Goal: Register for event/course

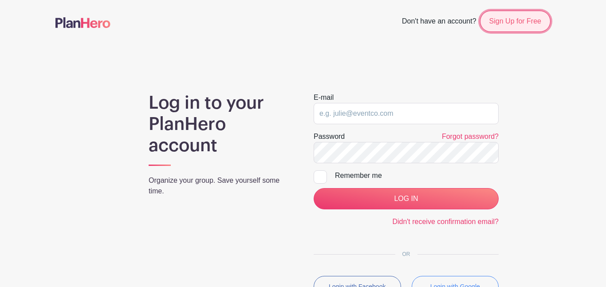
click at [497, 25] on link "Sign Up for Free" at bounding box center [515, 21] width 71 height 21
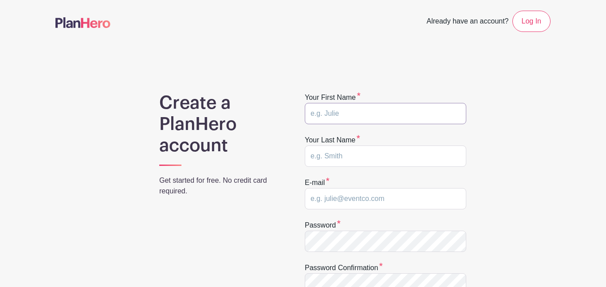
click at [349, 116] on input "text" at bounding box center [386, 113] width 162 height 21
type input "Cristhoffer"
click at [342, 159] on input "text" at bounding box center [386, 156] width 162 height 21
type input "Garcia"
click at [362, 204] on input "email" at bounding box center [386, 198] width 162 height 21
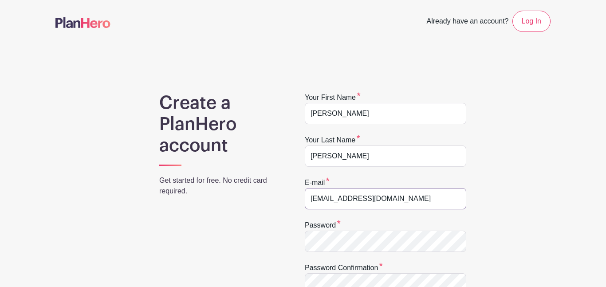
type input "cgarci0632@greenvilleschools.us"
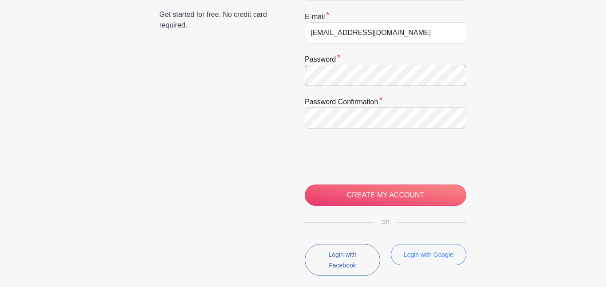
scroll to position [171, 0]
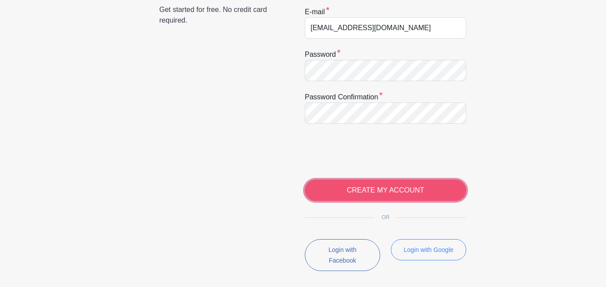
click at [416, 189] on input "CREATE MY ACCOUNT" at bounding box center [386, 190] width 162 height 21
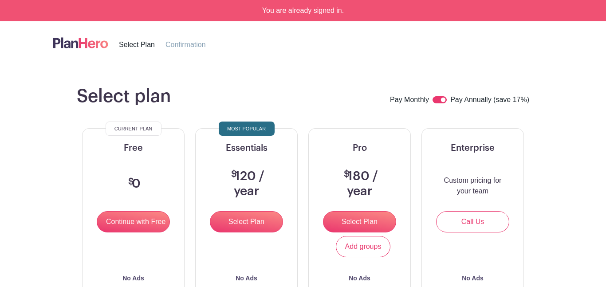
click at [91, 45] on img at bounding box center [80, 42] width 55 height 15
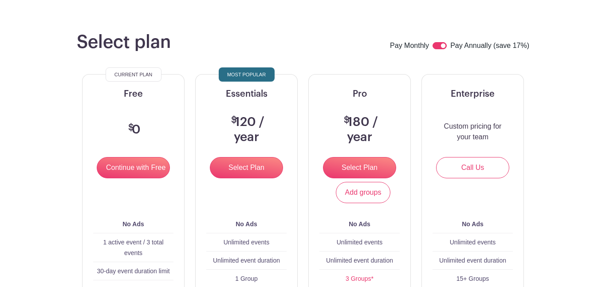
scroll to position [58, 0]
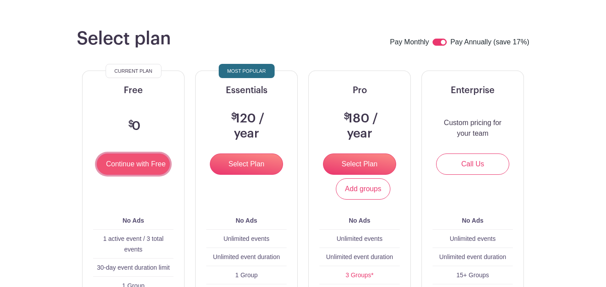
click at [157, 164] on input "Continue with Free" at bounding box center [133, 164] width 73 height 21
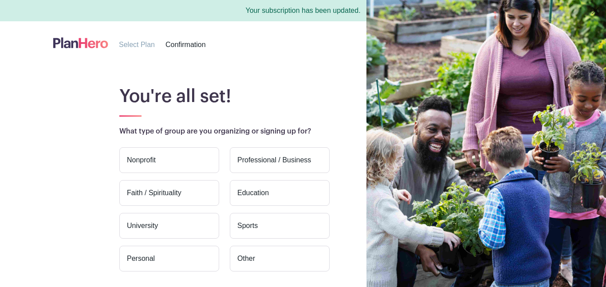
scroll to position [83, 0]
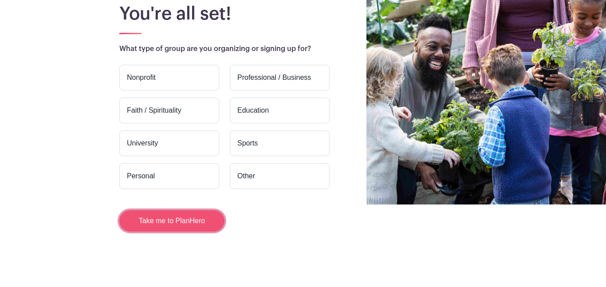
click at [193, 222] on button "Take me to PlanHero" at bounding box center [171, 220] width 105 height 21
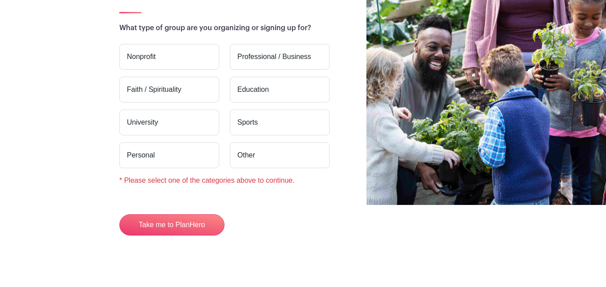
scroll to position [87, 0]
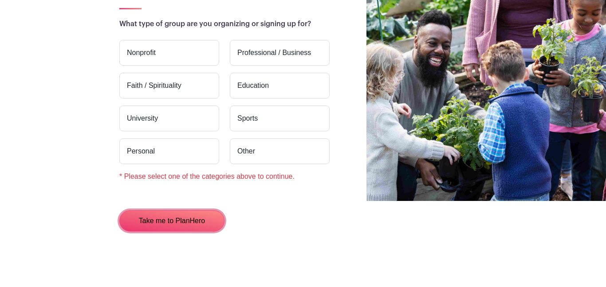
click at [193, 222] on button "Take me to PlanHero" at bounding box center [171, 220] width 105 height 21
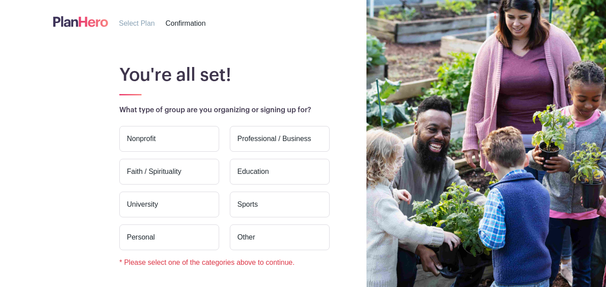
click at [259, 171] on label "Education" at bounding box center [280, 172] width 100 height 26
click at [0, 0] on input "Education" at bounding box center [0, 0] width 0 height 0
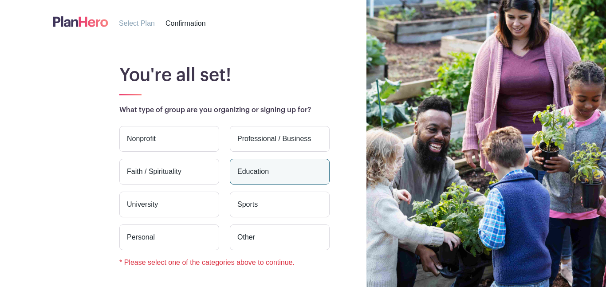
scroll to position [87, 0]
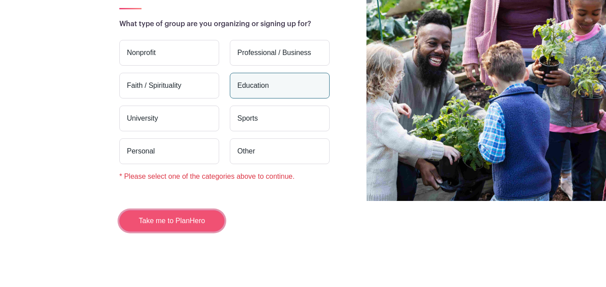
click at [179, 219] on button "Take me to PlanHero" at bounding box center [171, 220] width 105 height 21
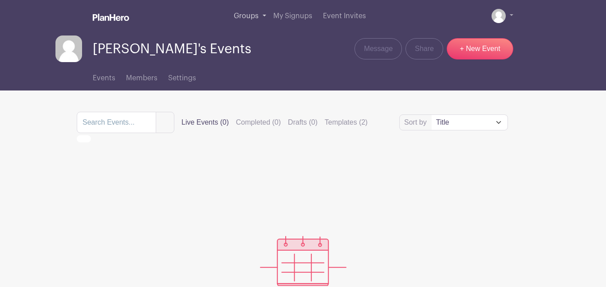
click at [258, 13] on span "Groups" at bounding box center [246, 15] width 25 height 7
click at [134, 127] on input "search" at bounding box center [116, 122] width 79 height 21
type input "traveler rest"
click at [156, 112] on button "submit" at bounding box center [165, 122] width 19 height 21
click at [156, 127] on input "traveler rest" at bounding box center [116, 122] width 79 height 21
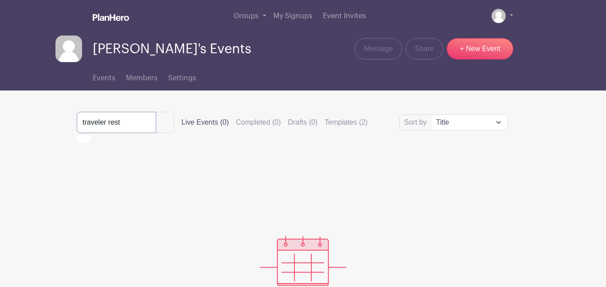
click at [156, 123] on input "traveler rest" at bounding box center [116, 122] width 79 height 21
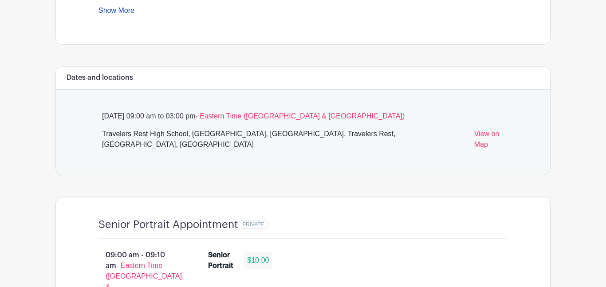
scroll to position [452, 0]
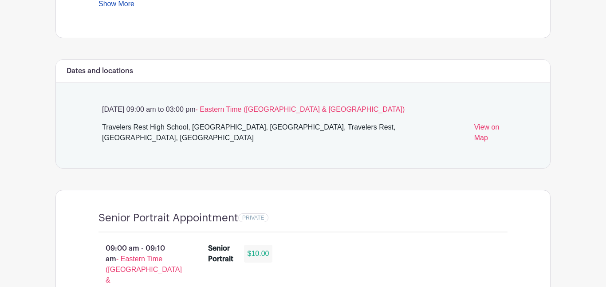
click at [287, 110] on span "- Eastern Time ([GEOGRAPHIC_DATA] & [GEOGRAPHIC_DATA])" at bounding box center [299, 110] width 209 height 8
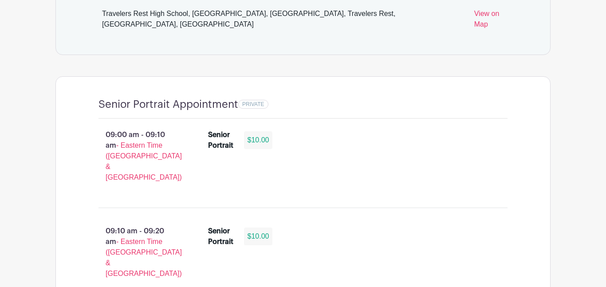
scroll to position [570, 0]
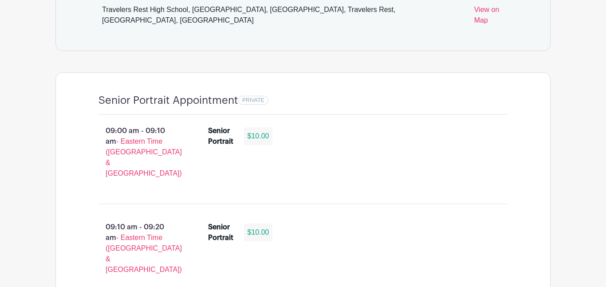
click at [209, 126] on div "Senior Portrait" at bounding box center [220, 136] width 25 height 21
click at [130, 122] on p "09:00 am - 09:10 am - Eastern Time (US & Canada)" at bounding box center [139, 152] width 110 height 60
click at [142, 138] on span "- Eastern Time ([GEOGRAPHIC_DATA] & [GEOGRAPHIC_DATA])" at bounding box center [144, 157] width 76 height 39
drag, startPoint x: 127, startPoint y: 129, endPoint x: 160, endPoint y: 132, distance: 33.0
click at [160, 138] on span "- Eastern Time ([GEOGRAPHIC_DATA] & [GEOGRAPHIC_DATA])" at bounding box center [144, 157] width 76 height 39
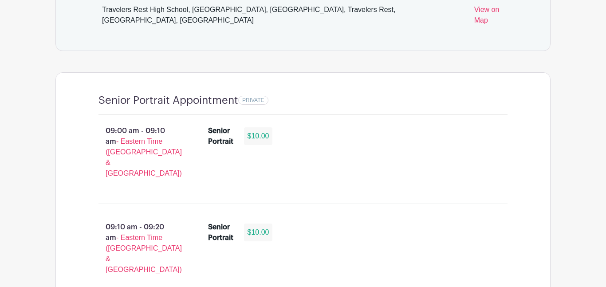
click at [182, 133] on p "09:00 am - 09:10 am - Eastern Time (US & Canada)" at bounding box center [139, 152] width 110 height 60
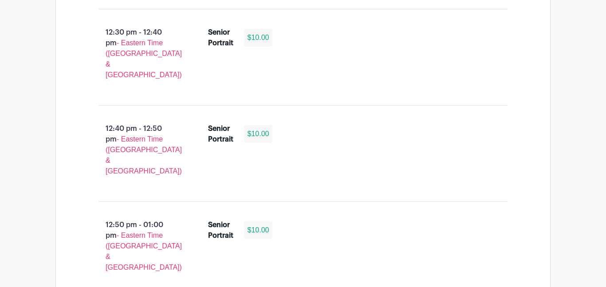
scroll to position [2767, 0]
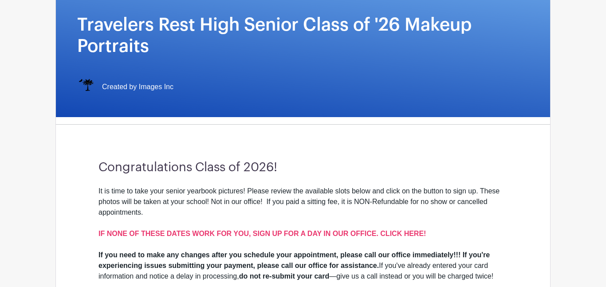
scroll to position [0, 0]
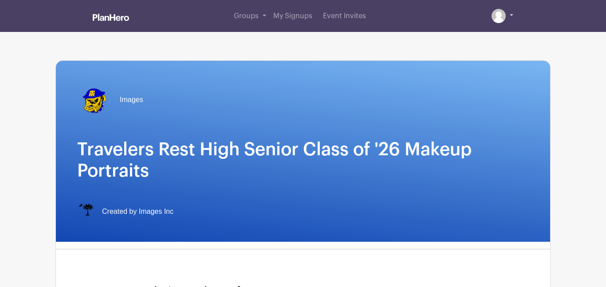
click at [499, 19] on img at bounding box center [499, 16] width 14 height 14
click at [508, 14] on link at bounding box center [503, 16] width 22 height 14
click at [515, 15] on div "Groups All Groups Cristhoffer's Events My Signups Event Invites My account Logo…" at bounding box center [303, 16] width 506 height 32
click at [512, 18] on link at bounding box center [503, 16] width 22 height 14
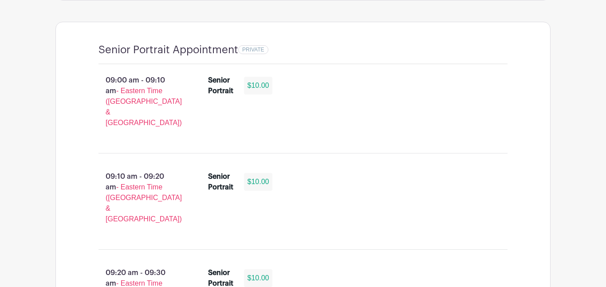
scroll to position [620, 0]
click at [260, 77] on div "$10.00" at bounding box center [258, 86] width 29 height 18
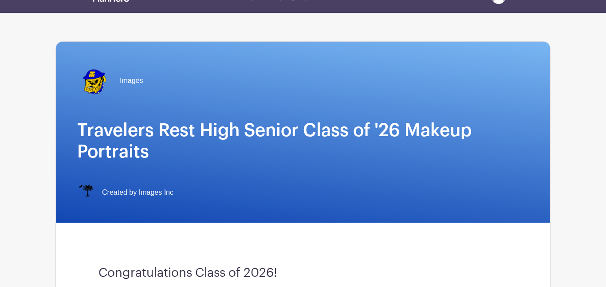
scroll to position [0, 0]
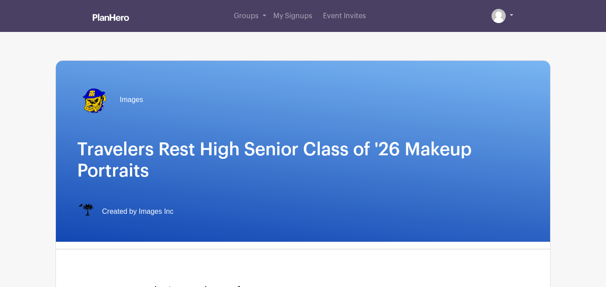
click at [507, 15] on link at bounding box center [503, 16] width 22 height 14
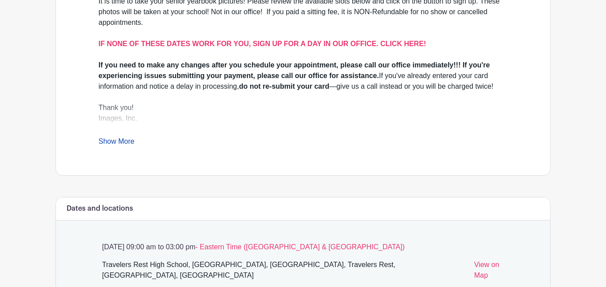
scroll to position [327, 0]
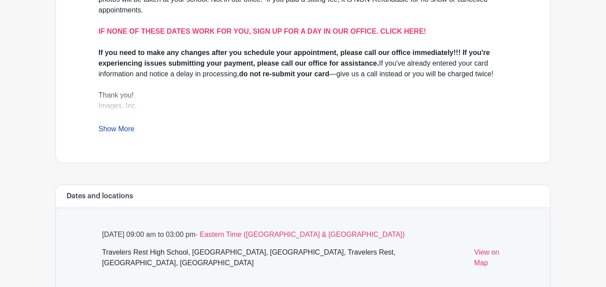
click at [109, 127] on link "Show More" at bounding box center [117, 130] width 36 height 11
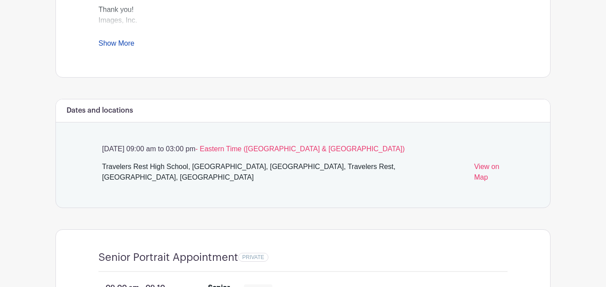
scroll to position [413, 0]
click at [124, 40] on link "Show More" at bounding box center [117, 44] width 36 height 11
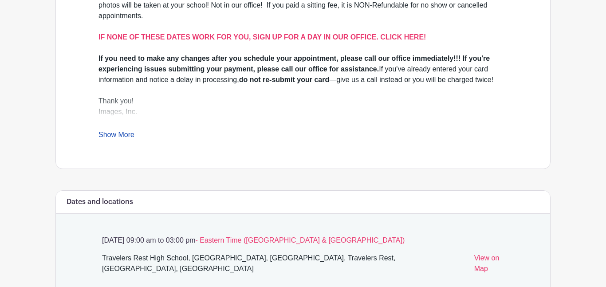
scroll to position [328, 0]
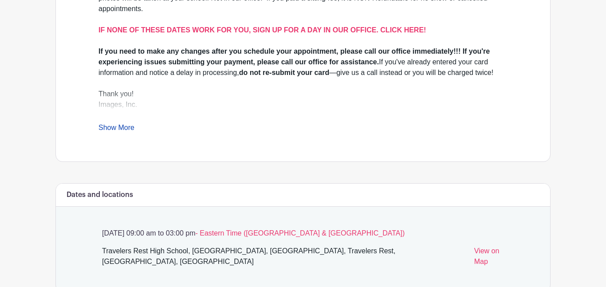
click at [119, 132] on link "Show More" at bounding box center [117, 129] width 36 height 11
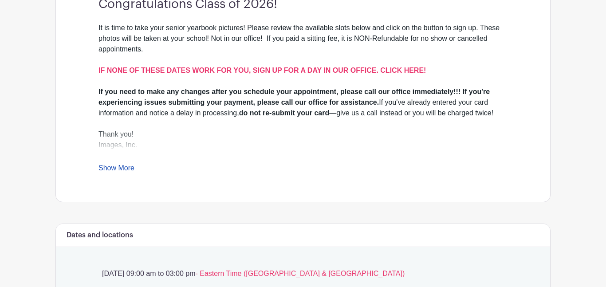
scroll to position [288, 0]
click at [137, 72] on strong "IF NONE OF THESE DATES WORK FOR YOU, SIGN UP FOR A DAY IN OUR OFFICE. CLICK HER…" at bounding box center [262, 70] width 327 height 8
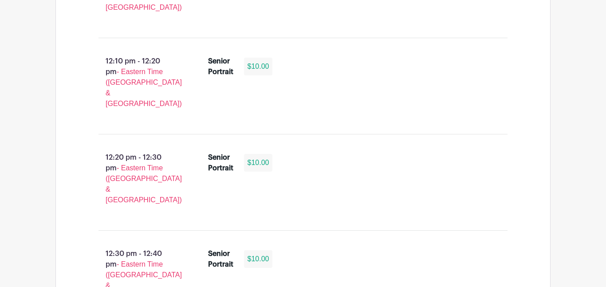
scroll to position [2767, 0]
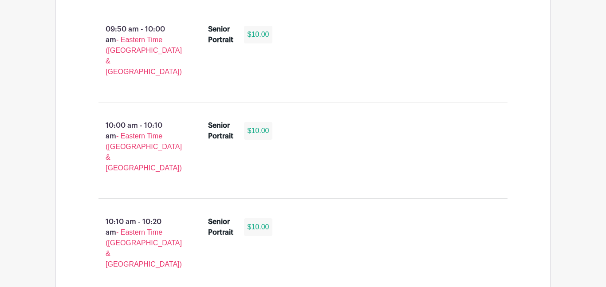
scroll to position [0, 0]
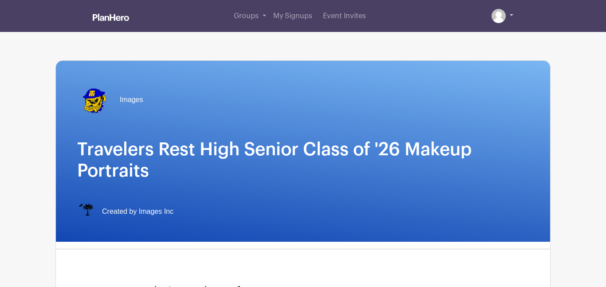
click at [509, 17] on link at bounding box center [503, 16] width 22 height 14
click at [502, 16] on img at bounding box center [499, 16] width 14 height 14
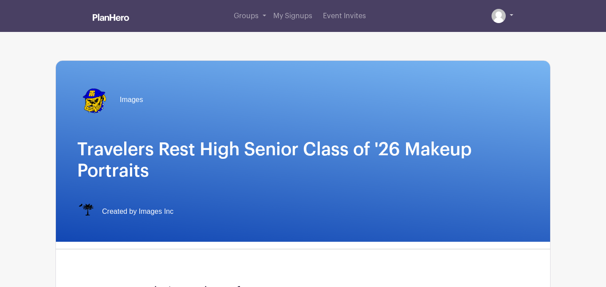
click at [502, 16] on img at bounding box center [499, 16] width 14 height 14
click at [505, 21] on link at bounding box center [503, 16] width 22 height 14
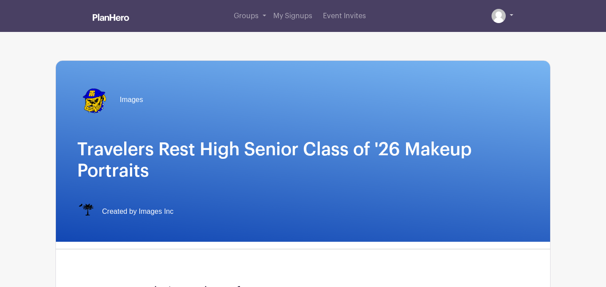
click at [505, 21] on link at bounding box center [503, 16] width 22 height 14
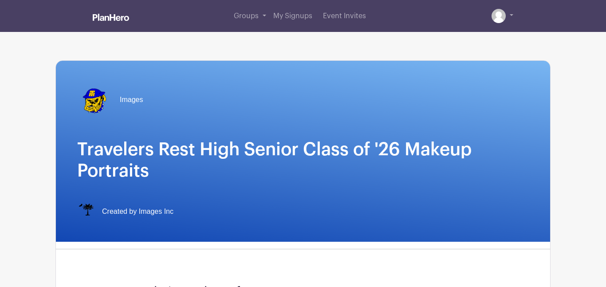
click at [435, 166] on h1 "Travelers Rest High Senior Class of '26 Makeup Portraits" at bounding box center [303, 160] width 452 height 43
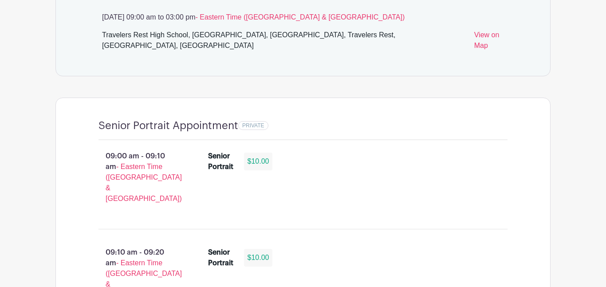
scroll to position [522, 0]
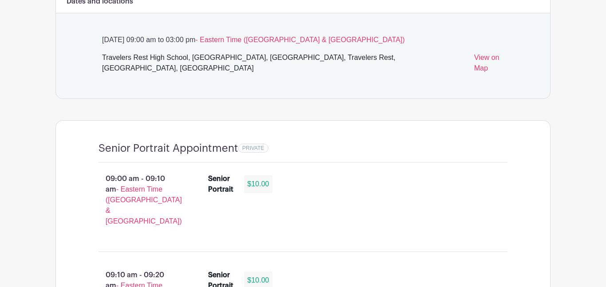
click at [160, 163] on div "09:00 am - 09:10 am - Eastern Time (US & Canada) Senior Portrait $10.00" at bounding box center [303, 204] width 452 height 82
click at [201, 185] on div "Senior Portrait $10.00" at bounding box center [358, 203] width 328 height 67
click at [283, 174] on div "Senior Portrait $10.00" at bounding box center [352, 186] width 289 height 25
click at [266, 175] on div "$10.00" at bounding box center [258, 184] width 29 height 18
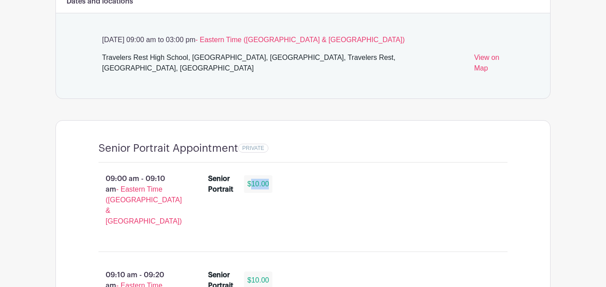
click at [266, 175] on div "$10.00" at bounding box center [258, 184] width 29 height 18
click at [311, 174] on div "Senior Portrait $10.00" at bounding box center [352, 186] width 289 height 25
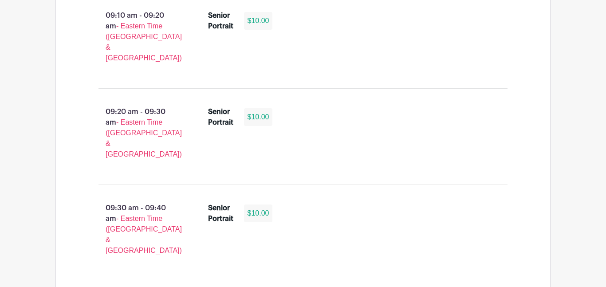
scroll to position [783, 0]
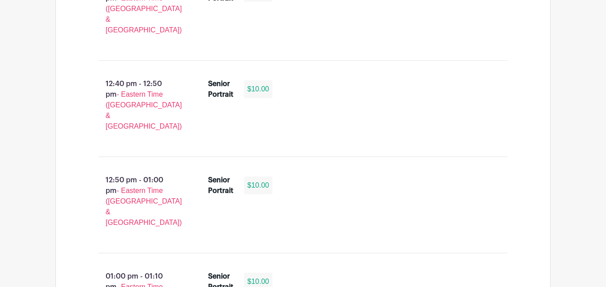
scroll to position [2767, 0]
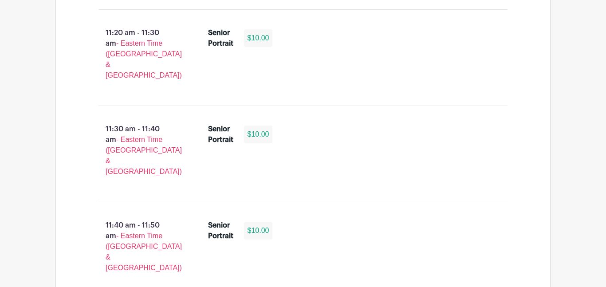
scroll to position [1989, 0]
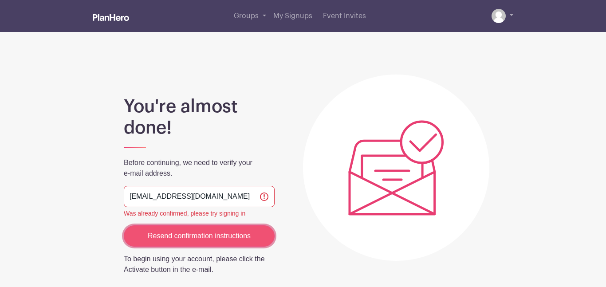
click at [224, 233] on input "Resend confirmation instructions" at bounding box center [199, 235] width 151 height 21
click at [242, 228] on input "Resend confirmation instructions" at bounding box center [199, 235] width 151 height 21
click at [236, 230] on input "Resend confirmation instructions" at bounding box center [199, 235] width 151 height 21
click at [204, 244] on input "Resend confirmation instructions" at bounding box center [199, 235] width 151 height 21
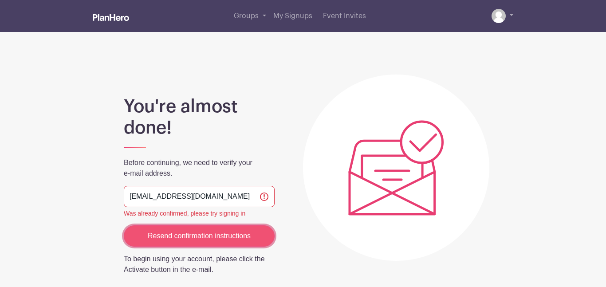
click at [204, 244] on input "Resend confirmation instructions" at bounding box center [199, 235] width 151 height 21
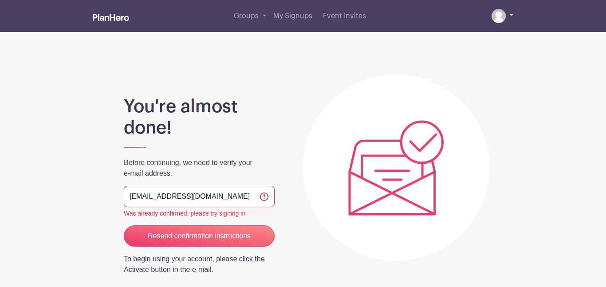
click at [503, 13] on img at bounding box center [499, 16] width 14 height 14
click at [504, 13] on img at bounding box center [499, 16] width 14 height 14
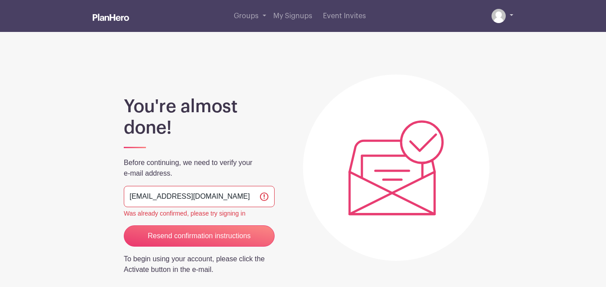
click at [501, 12] on img at bounding box center [499, 16] width 14 height 14
click at [264, 14] on link "Groups" at bounding box center [249, 16] width 39 height 32
click at [285, 19] on span "My Signups" at bounding box center [292, 15] width 39 height 7
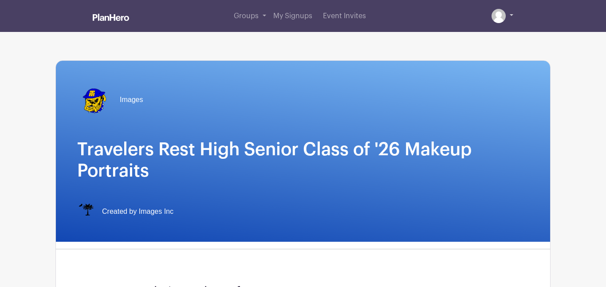
click at [507, 12] on link at bounding box center [503, 16] width 22 height 14
click at [507, 15] on link at bounding box center [503, 16] width 22 height 14
click at [506, 15] on link at bounding box center [503, 16] width 22 height 14
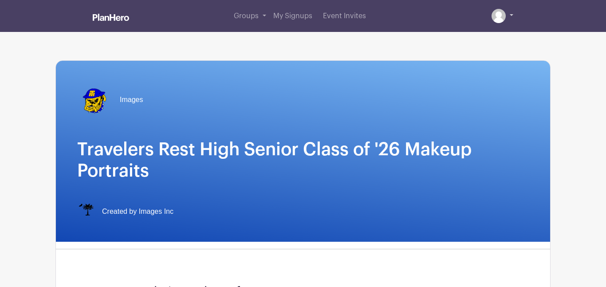
click at [506, 15] on link at bounding box center [503, 16] width 22 height 14
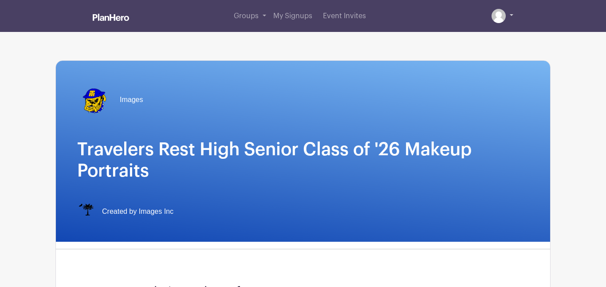
click at [506, 15] on link at bounding box center [503, 16] width 22 height 14
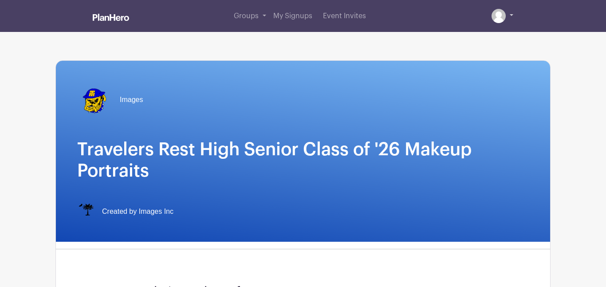
click at [498, 10] on img at bounding box center [499, 16] width 14 height 14
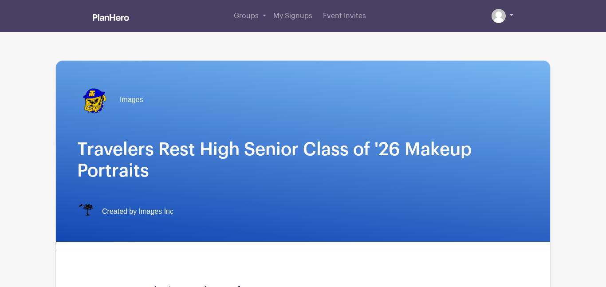
click at [498, 10] on img at bounding box center [499, 16] width 14 height 14
click at [502, 21] on img at bounding box center [499, 16] width 14 height 14
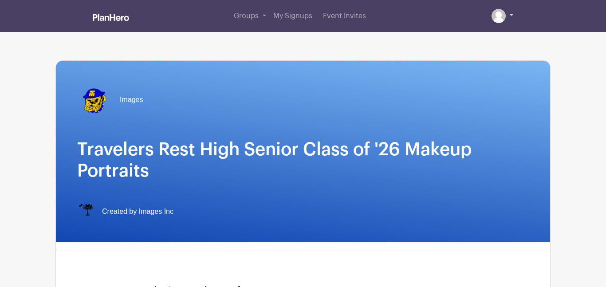
click at [502, 21] on img at bounding box center [499, 16] width 14 height 14
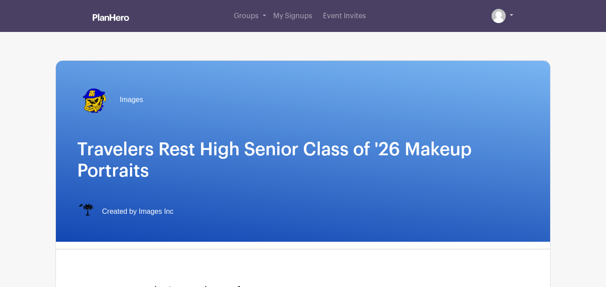
click at [502, 21] on img at bounding box center [499, 16] width 14 height 14
click at [500, 22] on img at bounding box center [499, 16] width 14 height 14
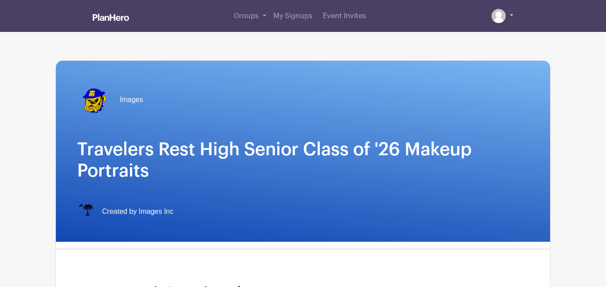
click at [500, 22] on img at bounding box center [499, 16] width 14 height 14
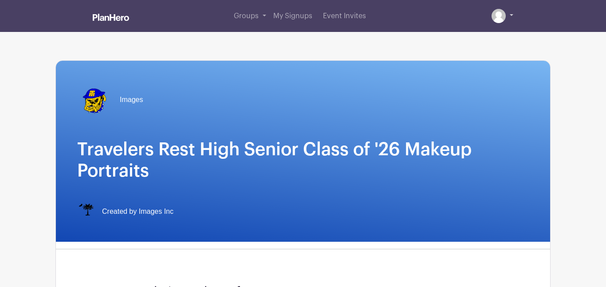
click at [500, 22] on img at bounding box center [499, 16] width 14 height 14
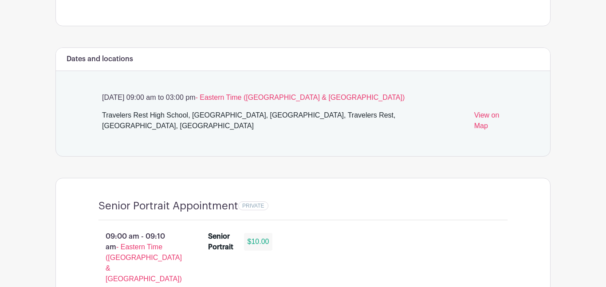
scroll to position [466, 0]
